Goal: Ask a question

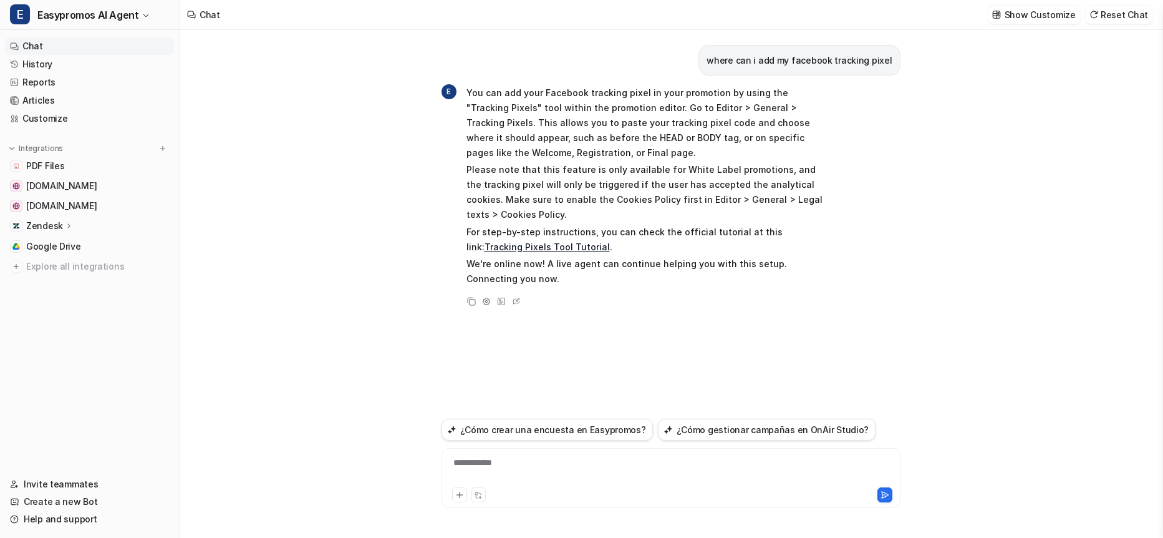
click at [24, 45] on link "Chat" at bounding box center [89, 45] width 169 height 17
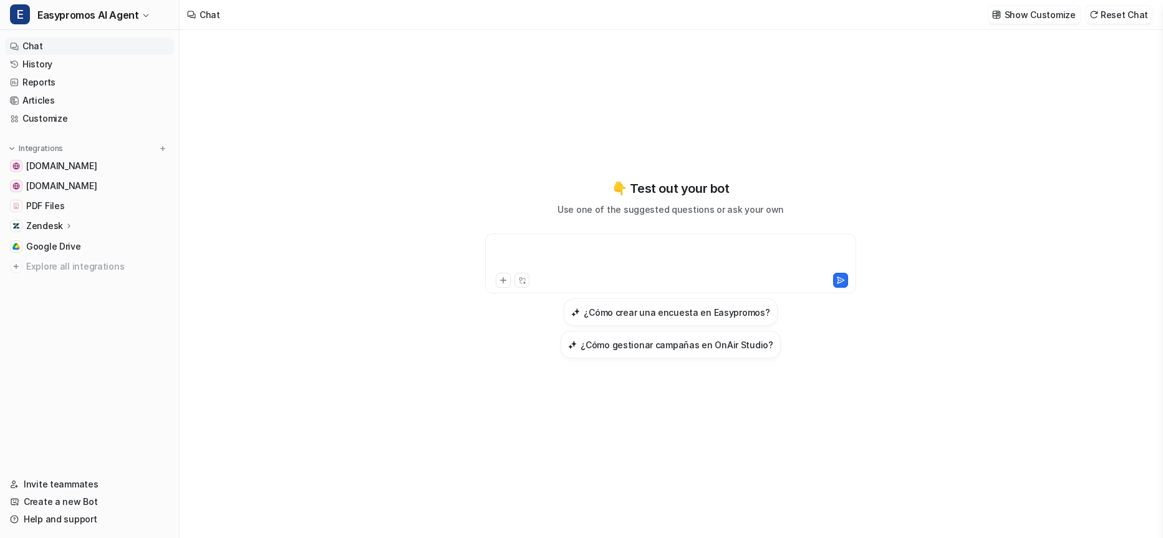
click at [529, 248] on div at bounding box center [670, 255] width 365 height 29
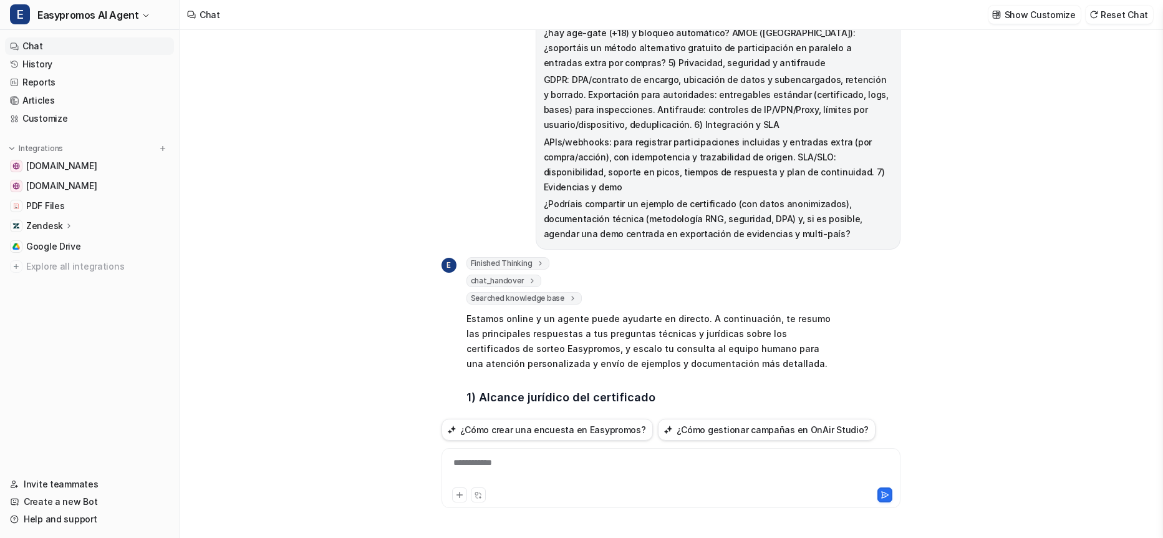
scroll to position [481, 0]
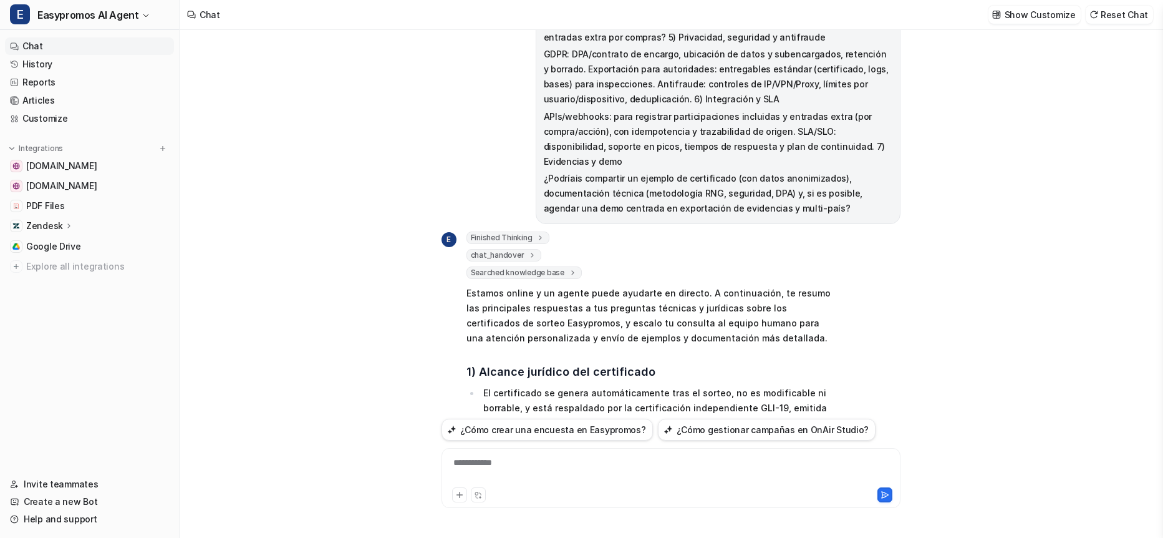
drag, startPoint x: 482, startPoint y: 347, endPoint x: 568, endPoint y: 347, distance: 86.1
copy li "BMM Spain Testlabs"
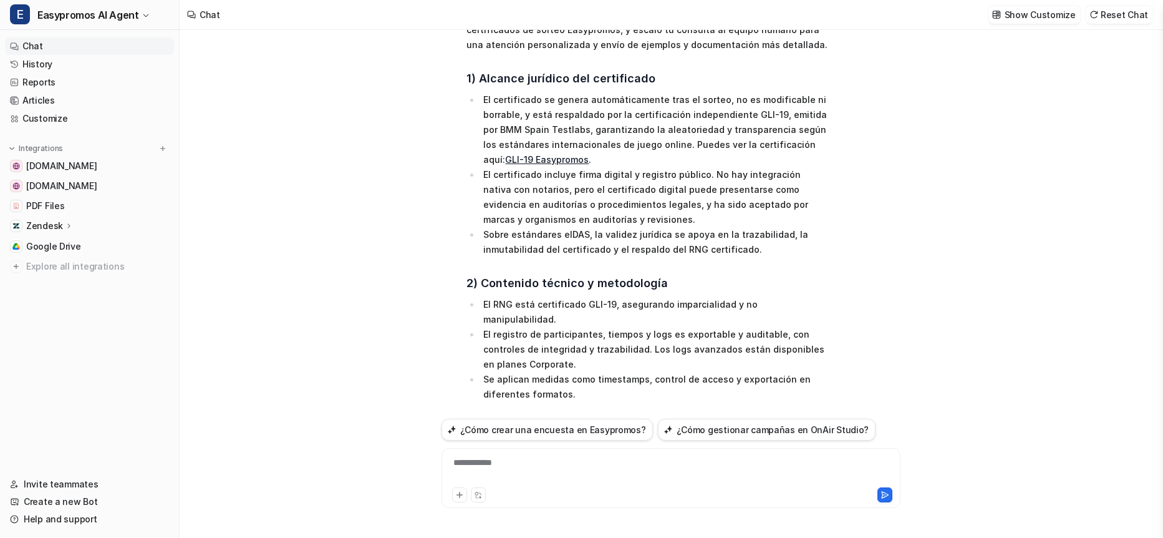
scroll to position [759, 0]
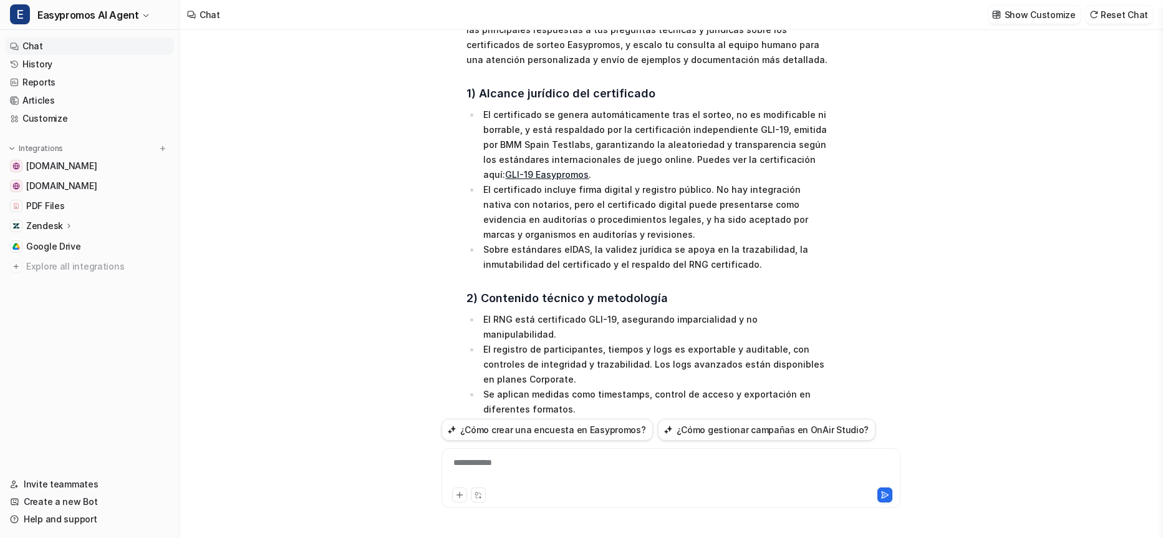
click at [589, 169] on link "GLI-19 Easypromos" at bounding box center [547, 174] width 84 height 11
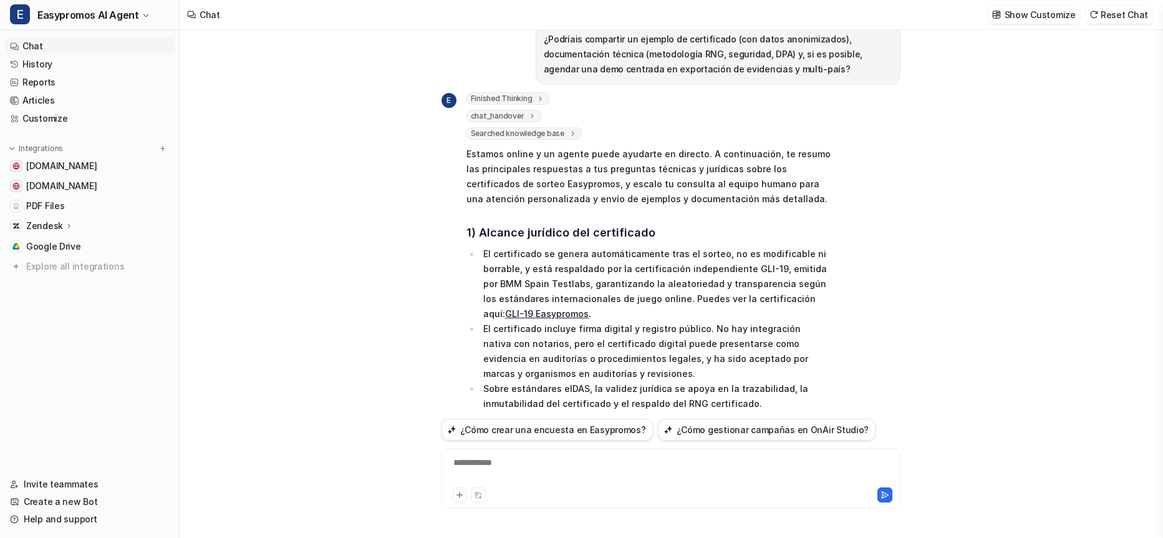
scroll to position [629, 0]
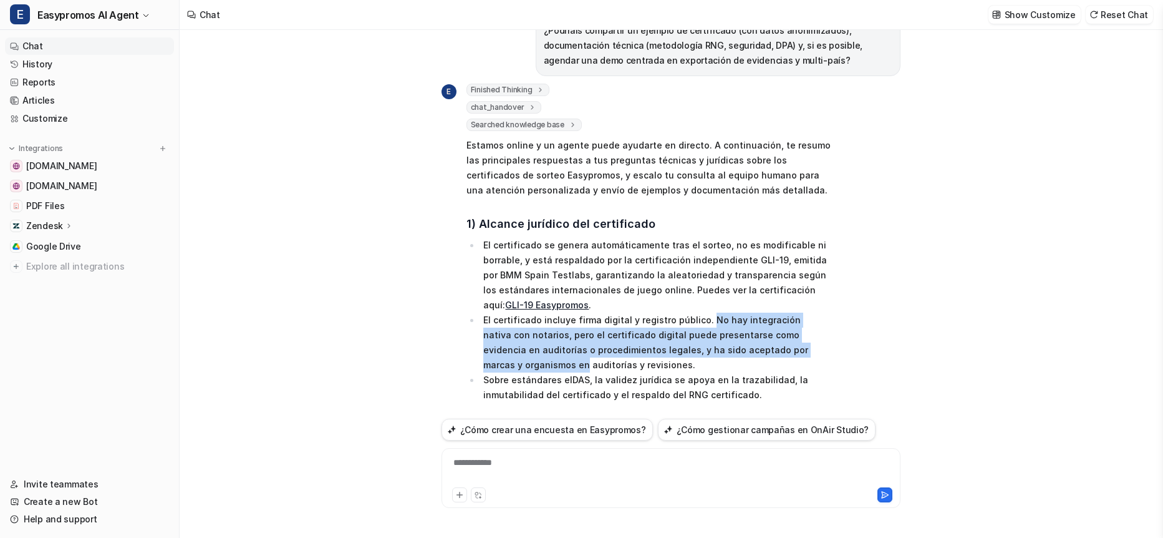
drag, startPoint x: 704, startPoint y: 245, endPoint x: 848, endPoint y: 277, distance: 147.5
